Goal: Task Accomplishment & Management: Manage account settings

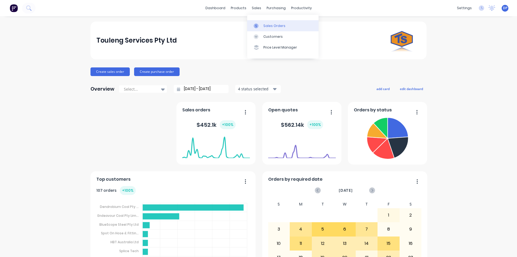
click at [262, 22] on link "Sales Orders" at bounding box center [282, 25] width 71 height 11
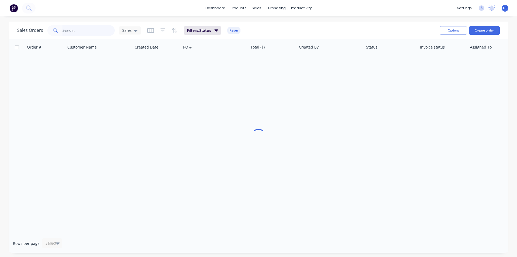
click at [63, 25] on input "text" at bounding box center [88, 30] width 53 height 11
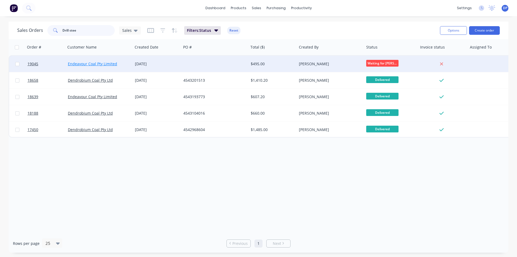
type input "Drill stee"
click at [95, 62] on link "Endeavour Coal Pty Limited" at bounding box center [92, 63] width 49 height 5
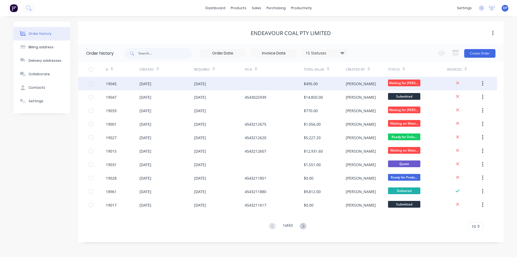
click at [106, 82] on div "19045" at bounding box center [111, 84] width 11 height 6
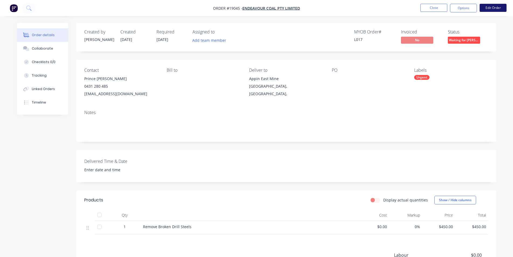
click at [496, 10] on button "Edit Order" at bounding box center [493, 8] width 27 height 8
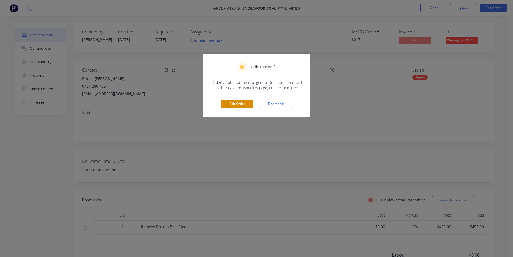
click at [243, 106] on button "Edit Order" at bounding box center [237, 104] width 32 height 8
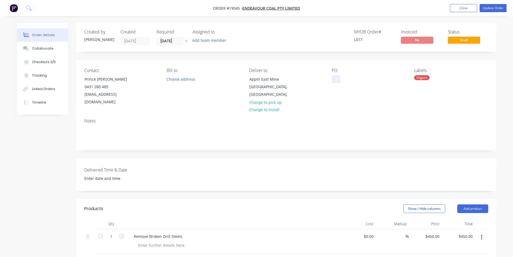
click at [333, 78] on div at bounding box center [336, 79] width 9 height 8
paste div
click at [41, 45] on button "Collaborate" at bounding box center [42, 48] width 51 height 13
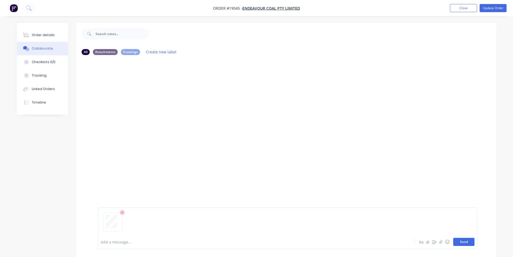
click at [460, 242] on button "Send" at bounding box center [463, 241] width 21 height 8
click at [34, 36] on div "Order details" at bounding box center [43, 35] width 23 height 5
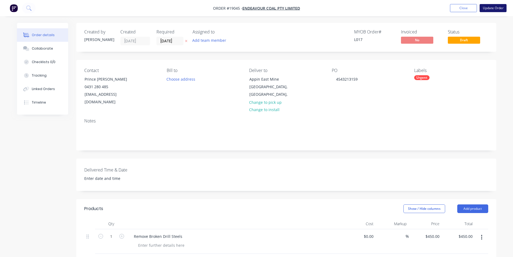
click at [494, 7] on button "Update Order" at bounding box center [493, 8] width 27 height 8
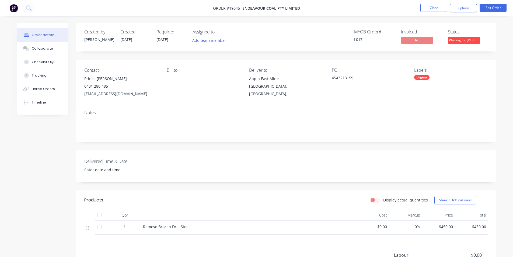
click at [464, 44] on button "Waiting for [PERSON_NAME]" at bounding box center [464, 41] width 32 height 8
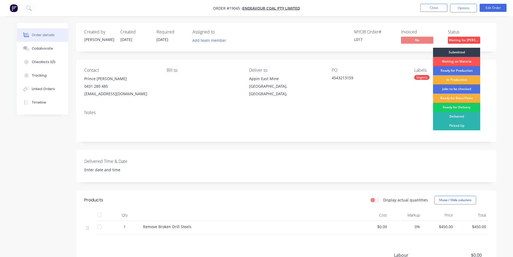
click at [456, 108] on div "Ready for Delivery" at bounding box center [456, 107] width 47 height 9
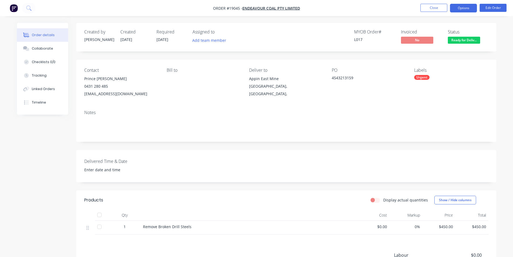
click at [467, 6] on button "Options" at bounding box center [463, 8] width 27 height 9
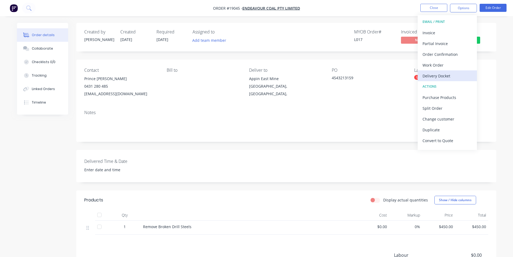
click at [449, 76] on div "Delivery Docket" at bounding box center [447, 76] width 50 height 8
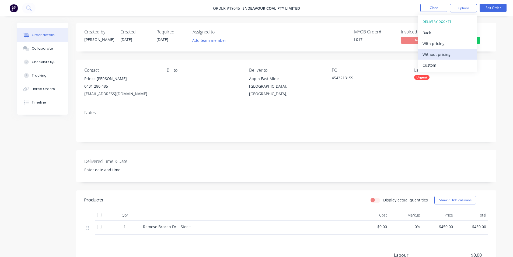
click at [438, 51] on div "Without pricing" at bounding box center [447, 54] width 50 height 8
click at [338, 51] on div "Created by [PERSON_NAME] Created [DATE] Required [DATE] Assigned to Add team me…" at bounding box center [286, 37] width 420 height 29
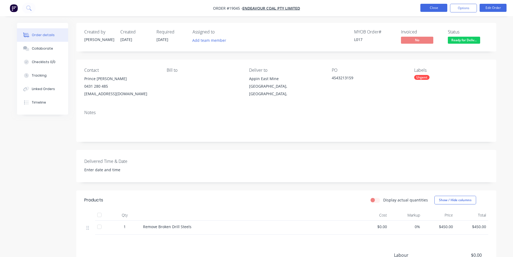
click at [434, 9] on button "Close" at bounding box center [433, 8] width 27 height 8
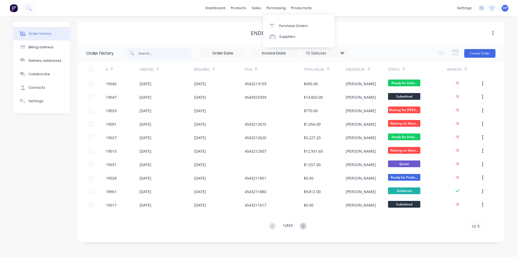
click at [276, 25] on div at bounding box center [274, 25] width 8 height 5
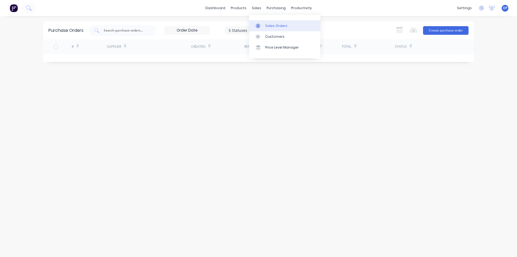
click at [269, 26] on div "Sales Orders" at bounding box center [276, 25] width 22 height 5
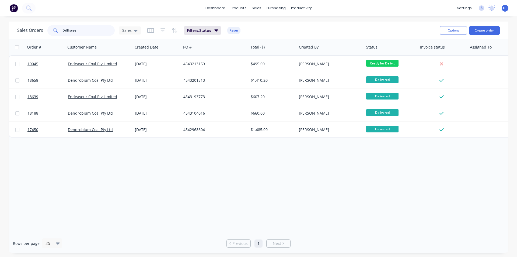
drag, startPoint x: 90, startPoint y: 31, endPoint x: 7, endPoint y: 31, distance: 82.4
click at [7, 31] on div "Sales Orders Drill stee Sales Filters: Status Reset Options Create order Order …" at bounding box center [258, 137] width 517 height 231
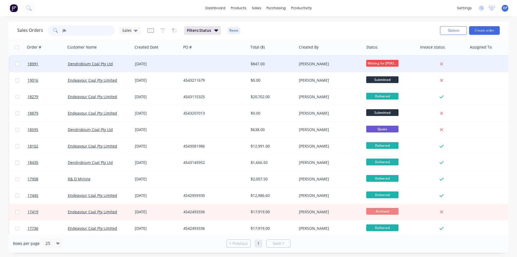
type input "jib"
click at [99, 66] on div "Dendrobium Coal Pty Ltd" at bounding box center [98, 63] width 60 height 5
